Goal: Find specific page/section: Find specific page/section

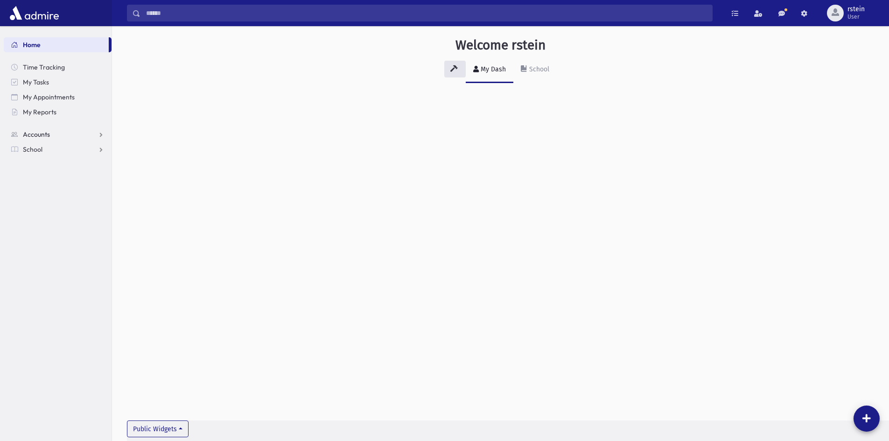
click at [54, 136] on link "Accounts" at bounding box center [58, 134] width 108 height 15
click at [62, 179] on link "School" at bounding box center [58, 179] width 108 height 15
click at [65, 209] on link "Infractions" at bounding box center [58, 209] width 108 height 15
click at [65, 222] on link "Entry" at bounding box center [58, 224] width 108 height 15
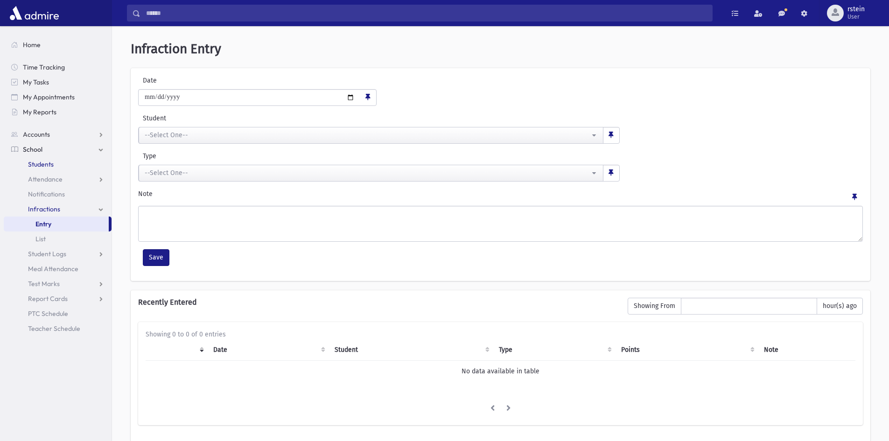
click at [45, 161] on span "Students" at bounding box center [41, 164] width 26 height 8
